Goal: Book appointment/travel/reservation

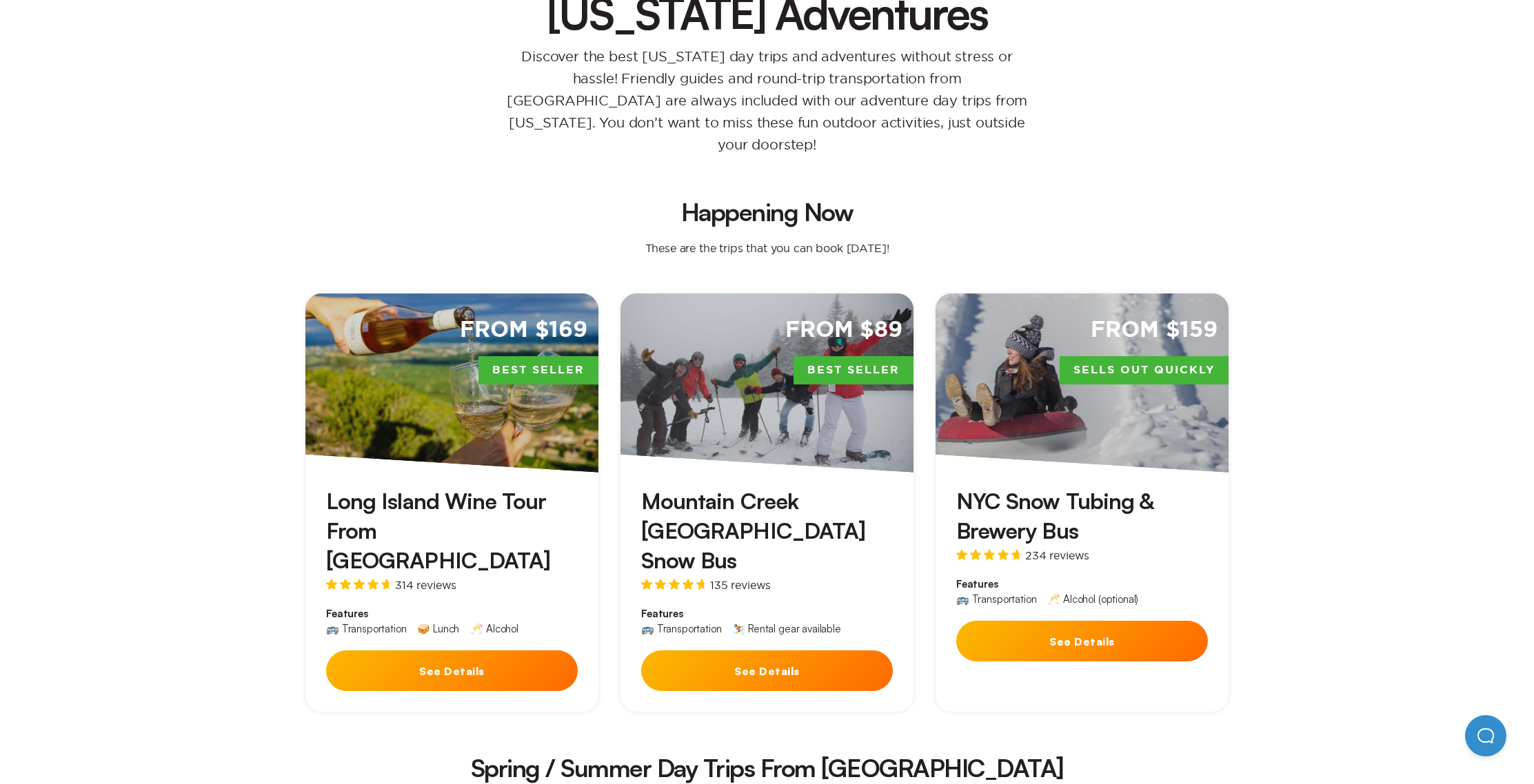
scroll to position [206, 0]
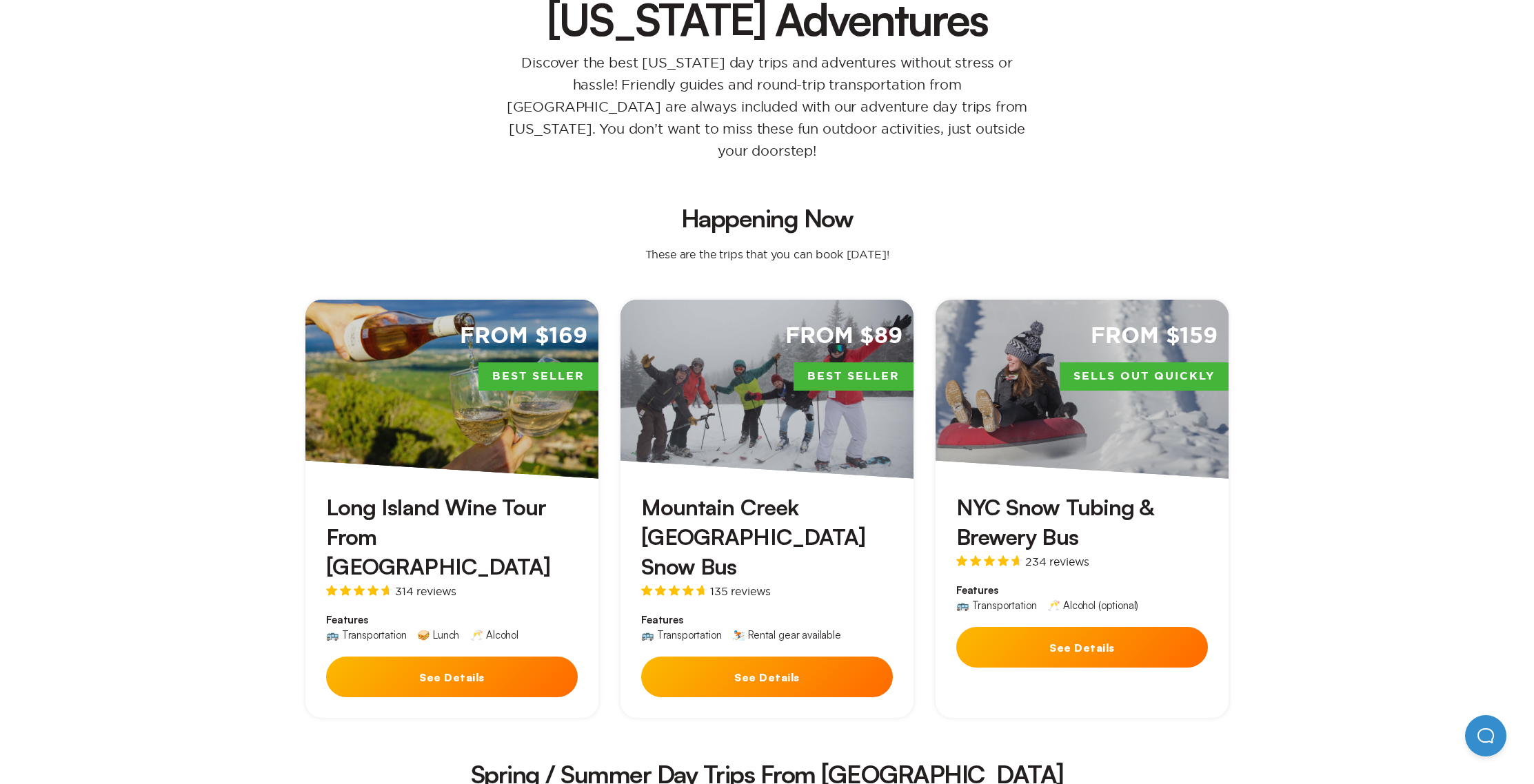
click at [440, 656] on button "See Details" at bounding box center [452, 677] width 252 height 41
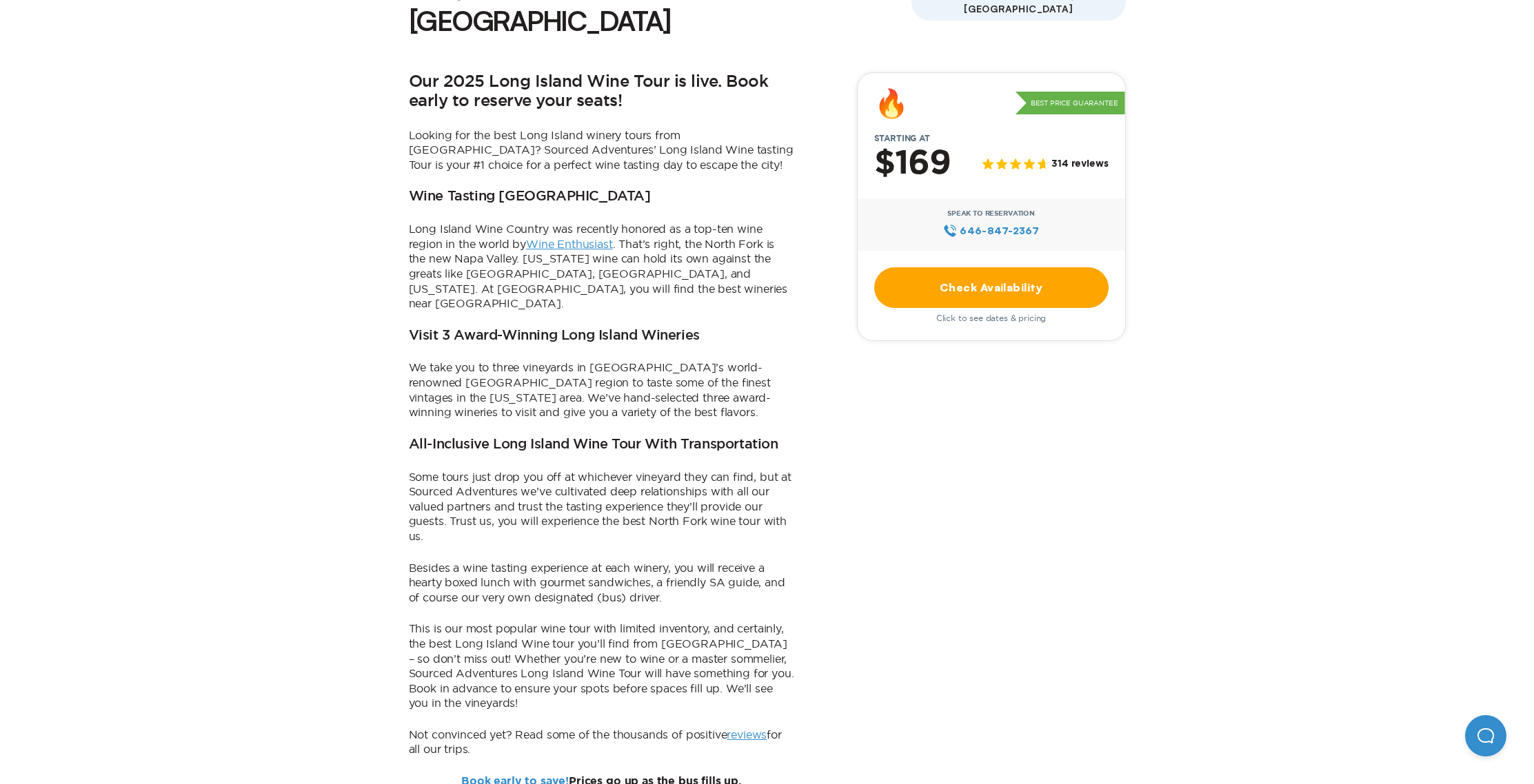
scroll to position [401, 0]
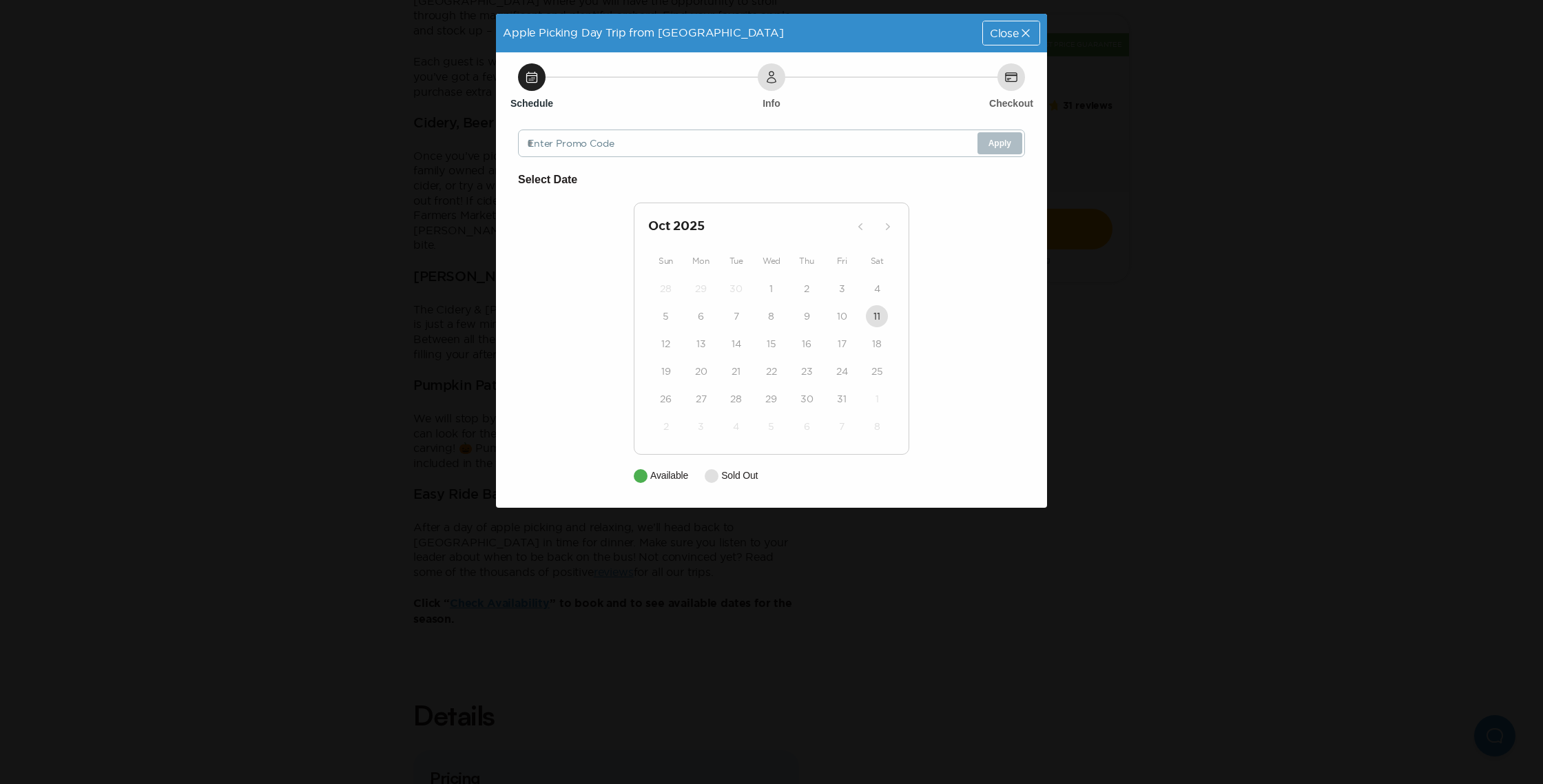
click at [642, 470] on div at bounding box center [640, 475] width 14 height 14
click at [1024, 27] on icon at bounding box center [1025, 32] width 14 height 14
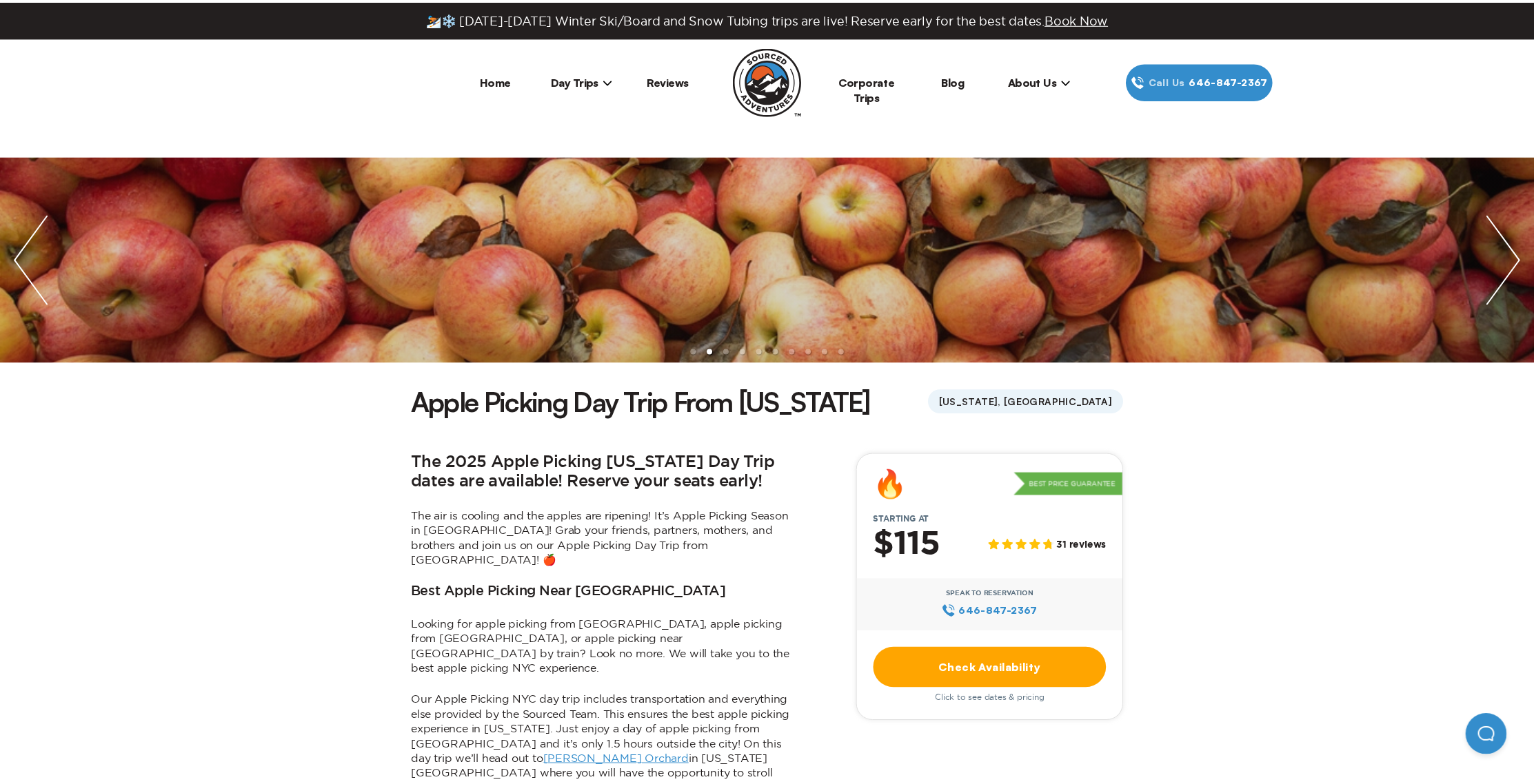
scroll to position [774, 0]
